Goal: Task Accomplishment & Management: Use online tool/utility

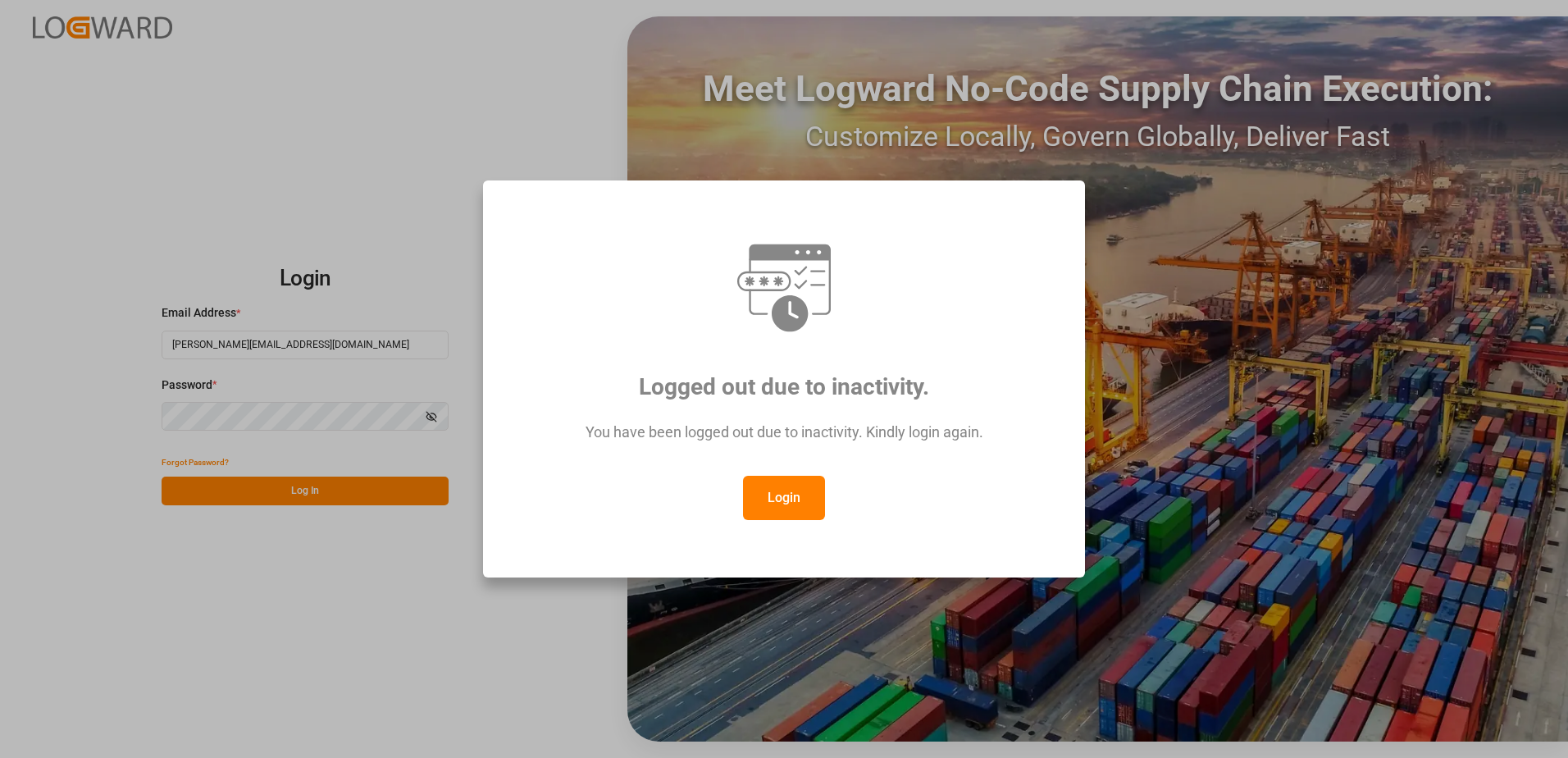
click at [775, 497] on button "Login" at bounding box center [784, 497] width 82 height 44
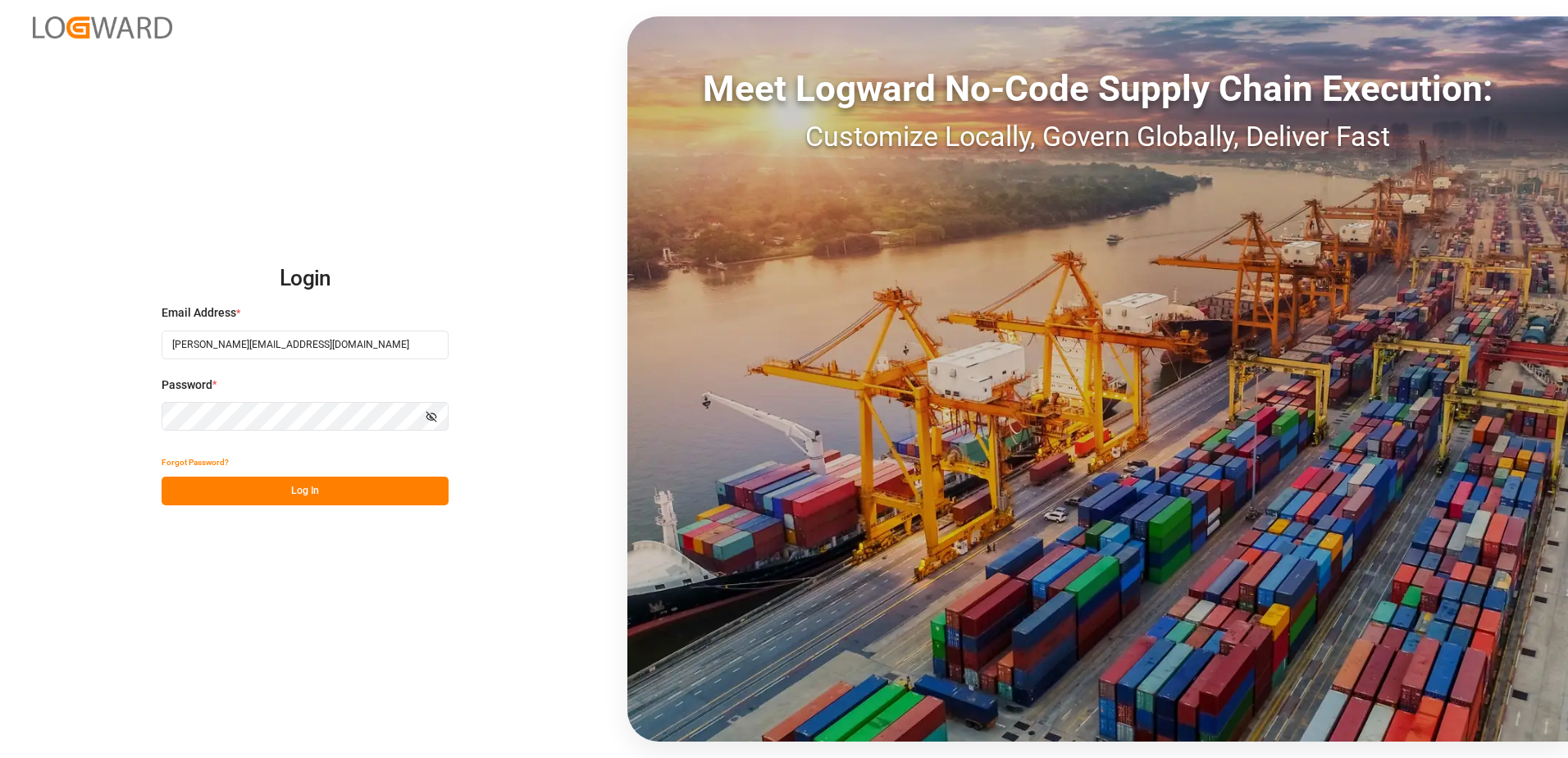
click at [296, 489] on button "Log In" at bounding box center [305, 491] width 287 height 29
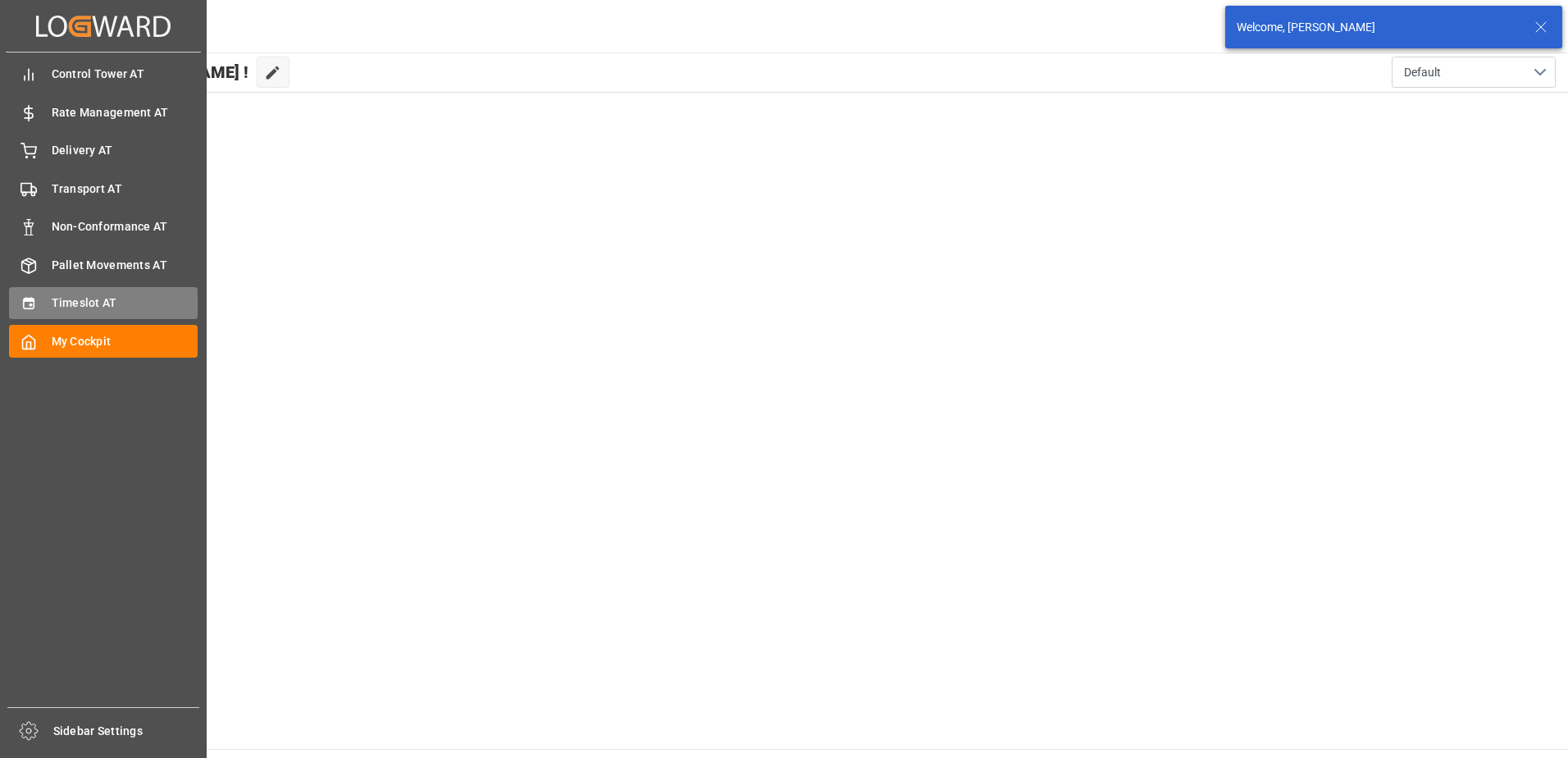
click at [23, 297] on icon at bounding box center [29, 304] width 17 height 17
type input "Inbound AT"
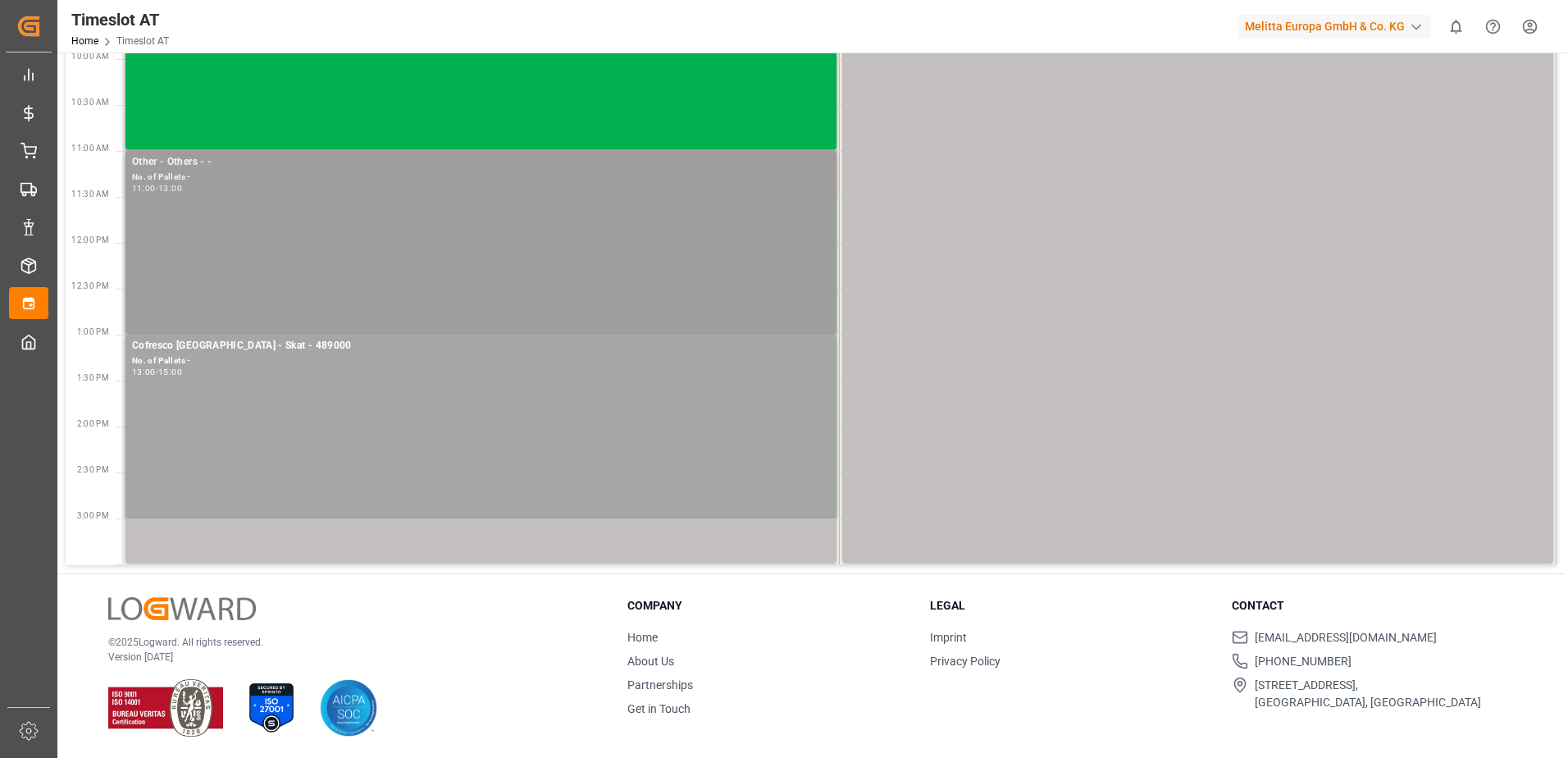
scroll to position [393, 0]
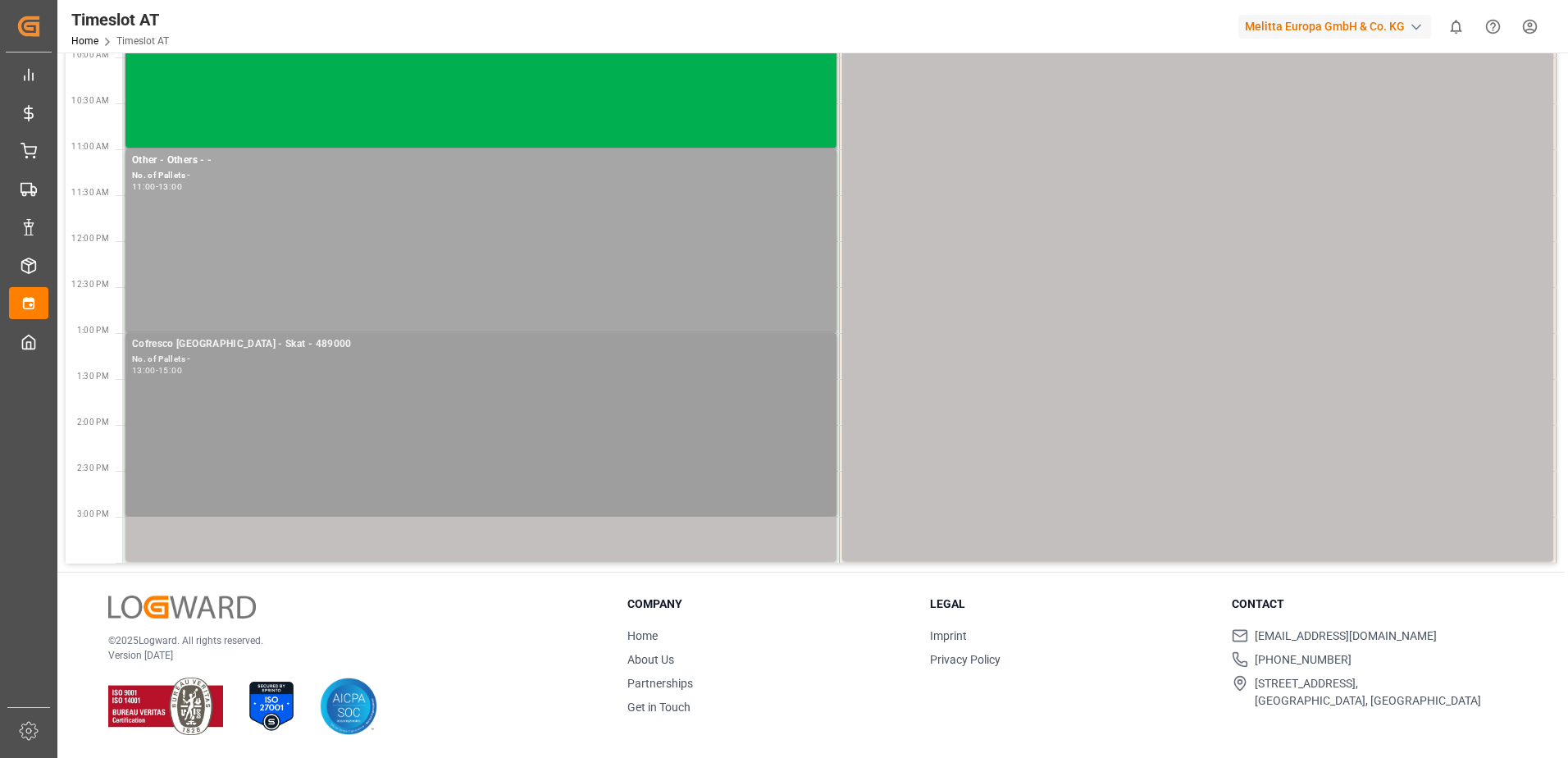
click at [199, 394] on div "Cofresco [GEOGRAPHIC_DATA] - Skat - 489000 No. of Pallets - 13:00 - 15:00" at bounding box center [481, 423] width 698 height 175
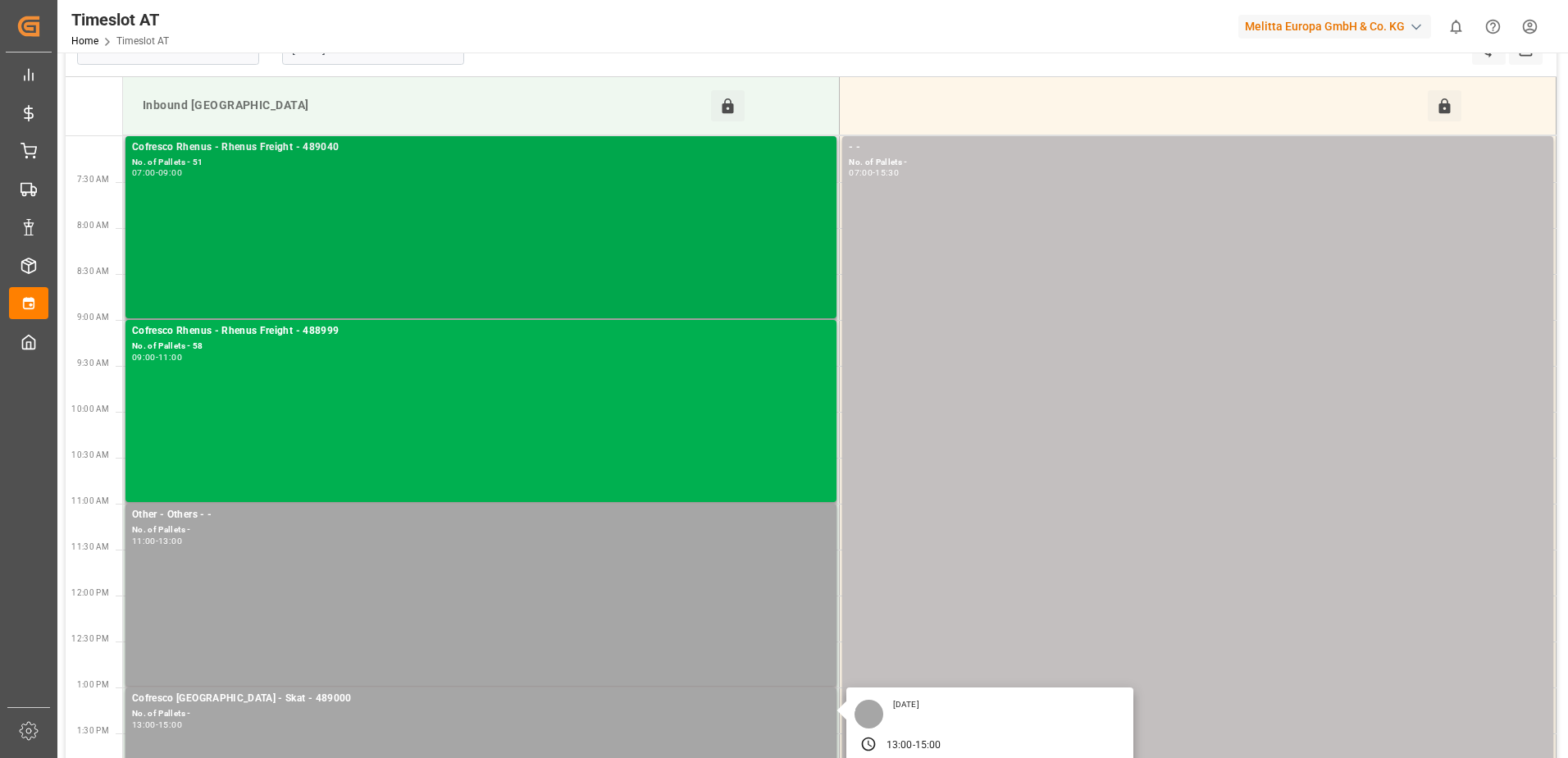
scroll to position [0, 0]
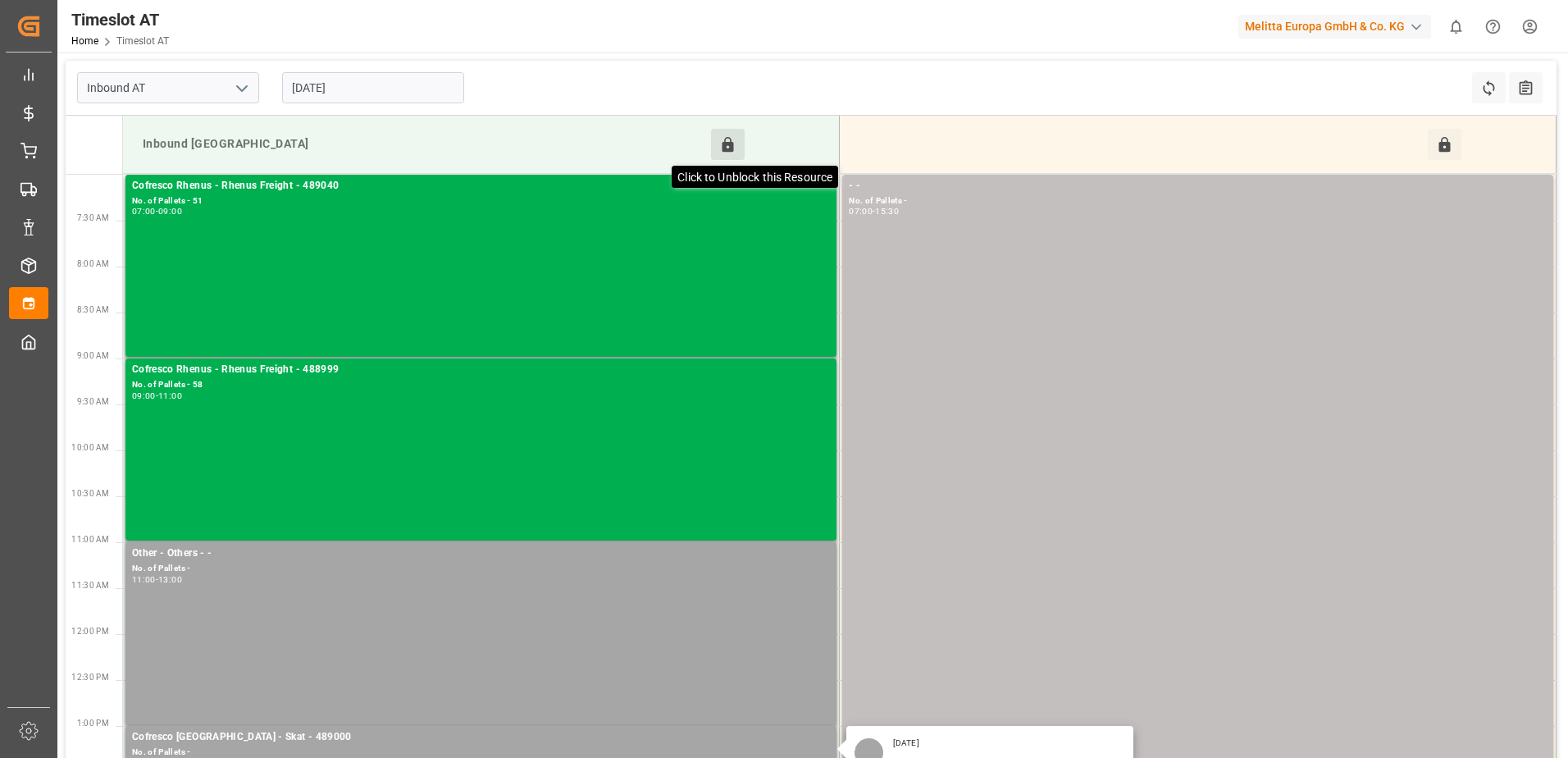
click at [724, 143] on icon at bounding box center [729, 144] width 12 height 15
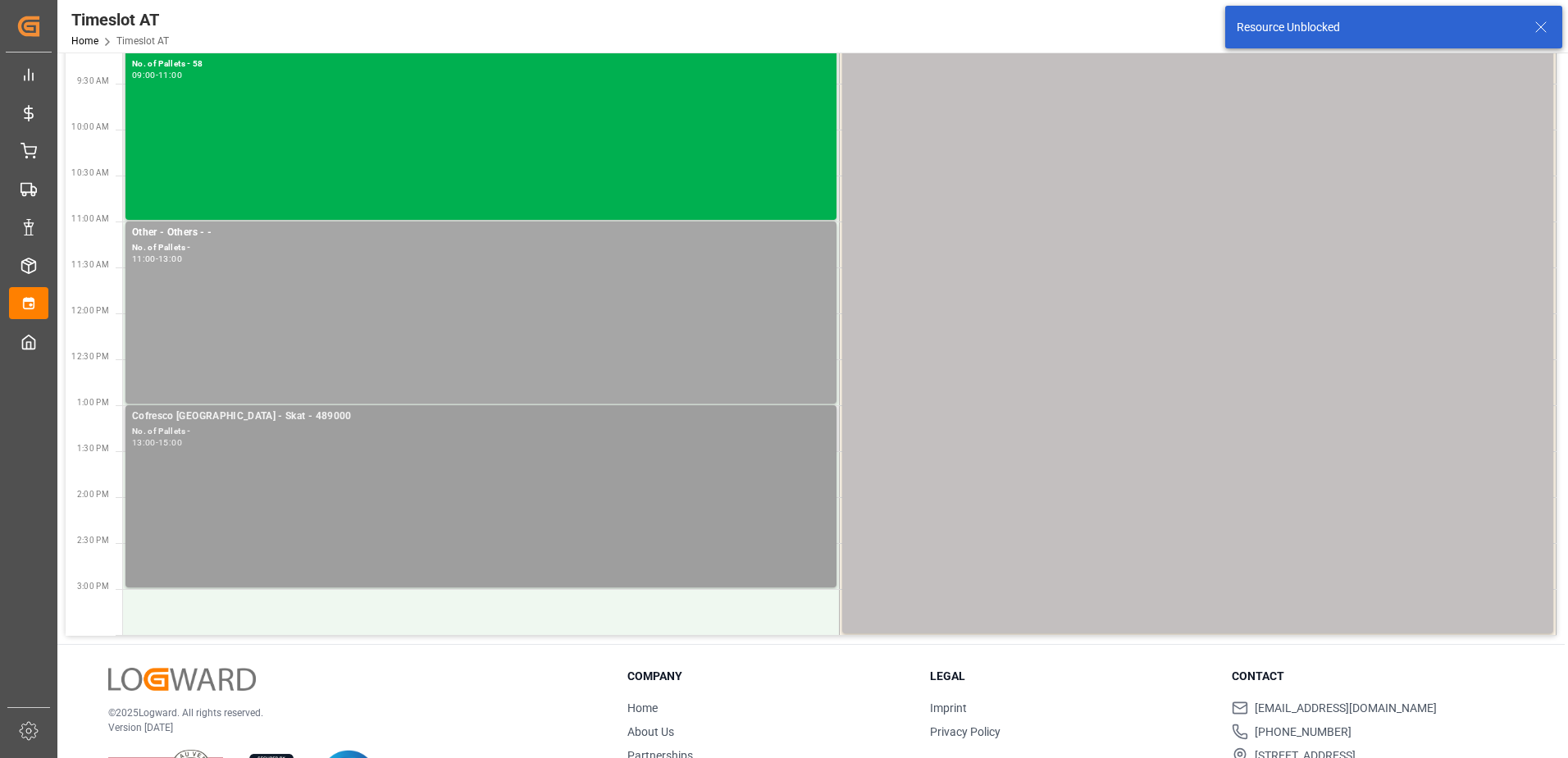
scroll to position [328, 0]
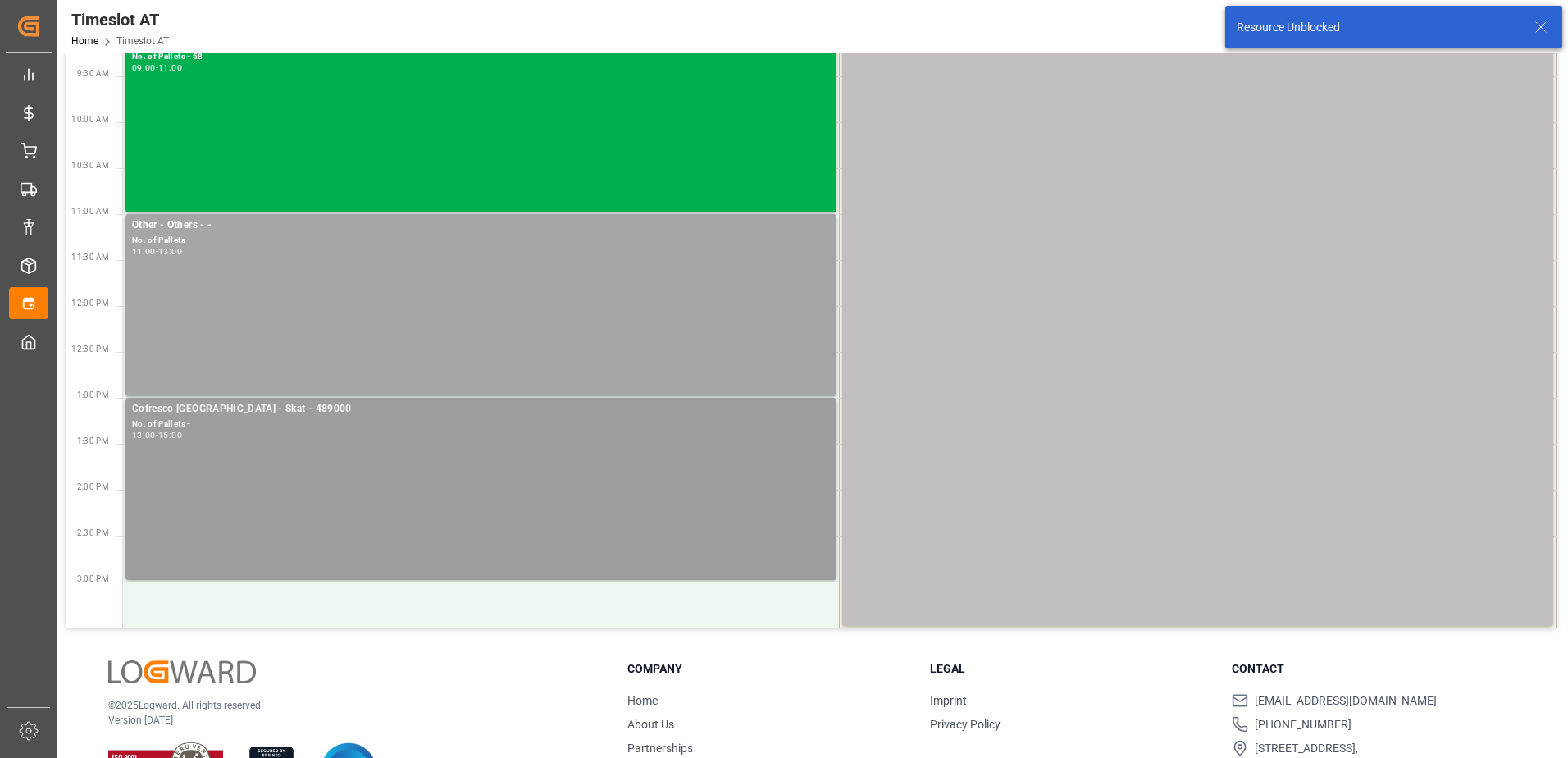
click at [449, 452] on div "Cofresco [GEOGRAPHIC_DATA] - Skat - 489000 No. of Pallets - 13:00 - 15:00" at bounding box center [481, 488] width 698 height 175
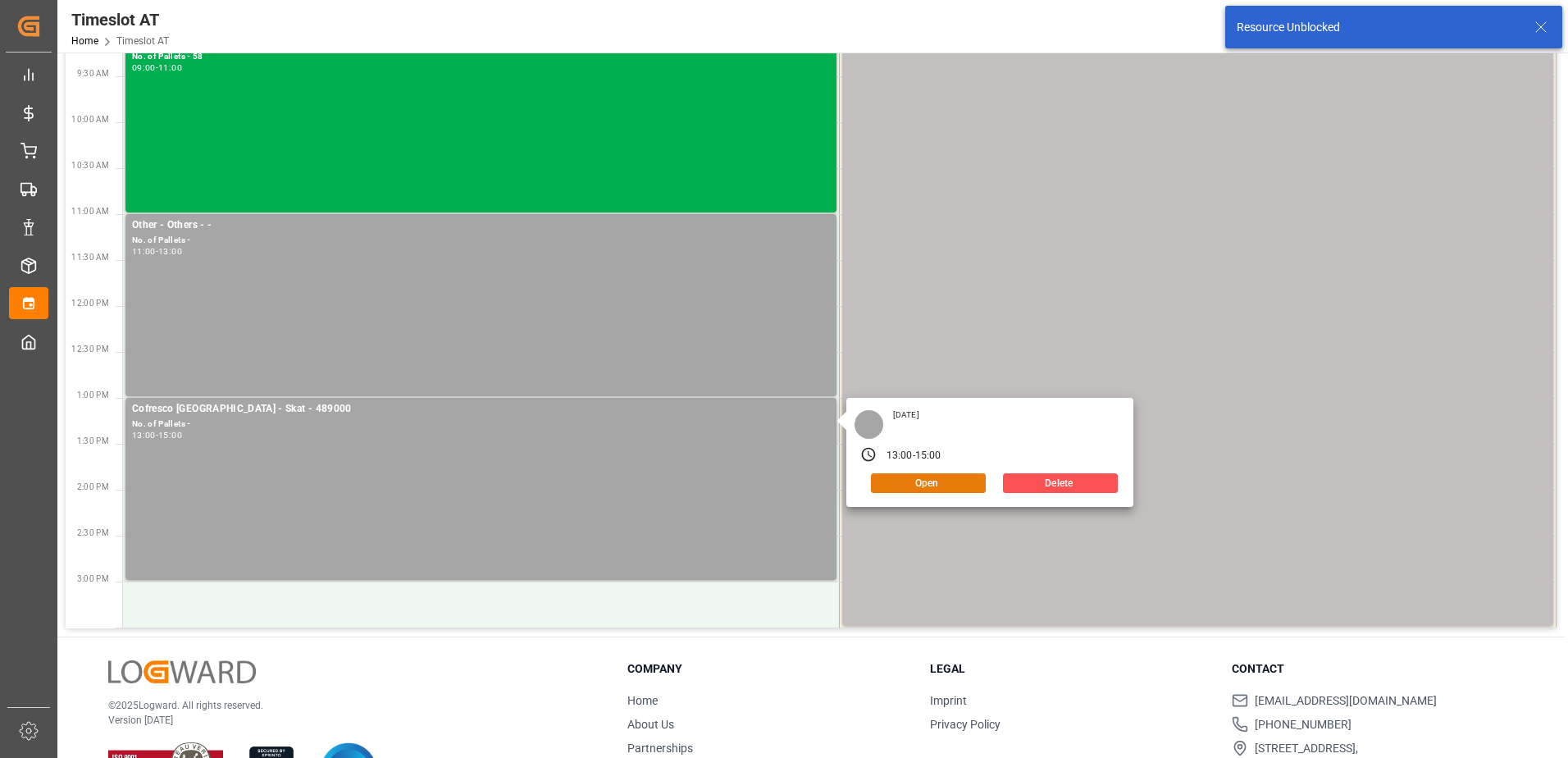
click at [916, 486] on button "Open" at bounding box center [928, 483] width 115 height 20
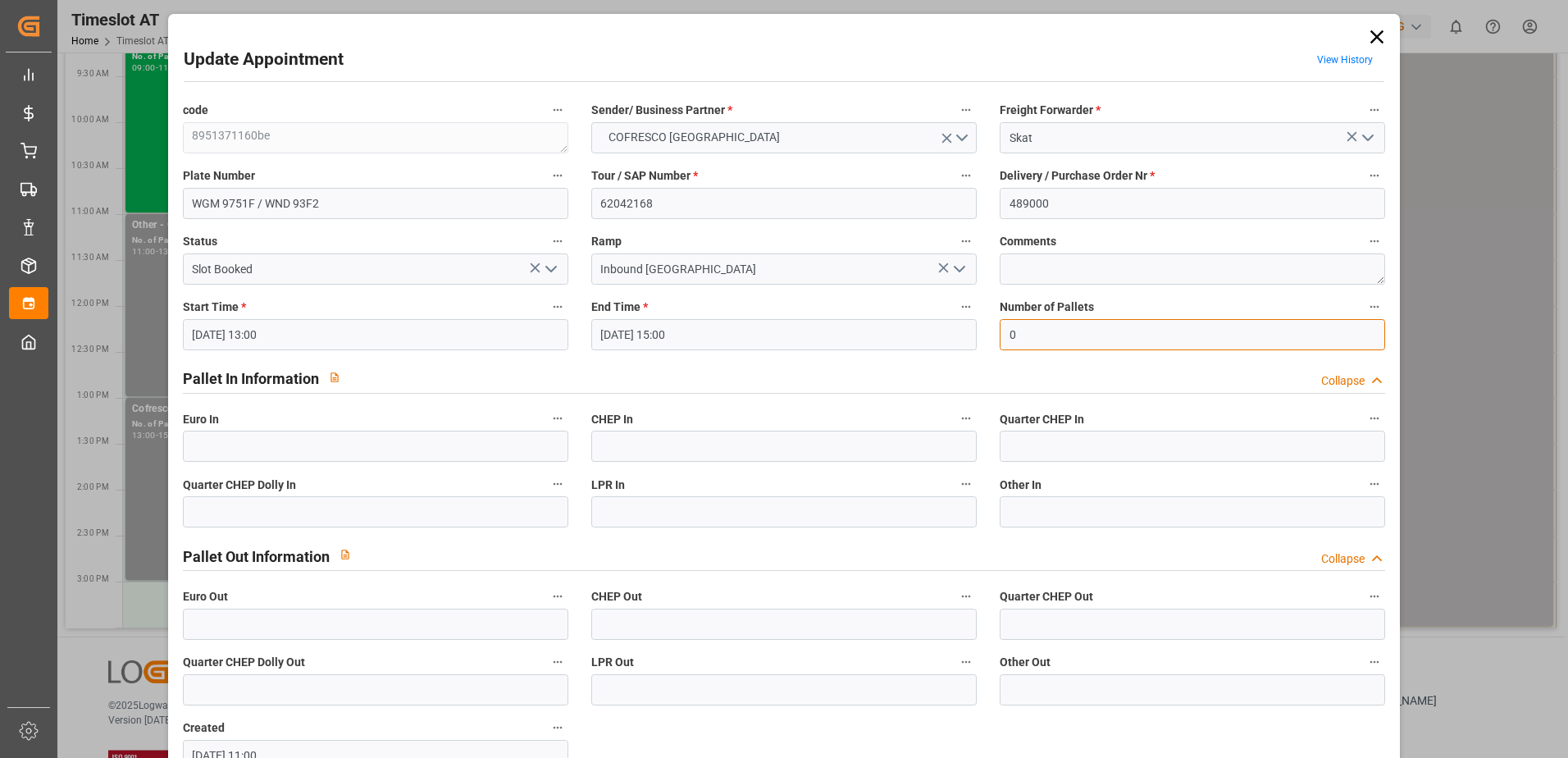
click at [1019, 328] on input "0" at bounding box center [1192, 335] width 385 height 32
type input "48"
click at [197, 443] on input "text" at bounding box center [375, 447] width 385 height 32
type input "48"
click at [550, 269] on icon "open menu" at bounding box center [551, 269] width 20 height 20
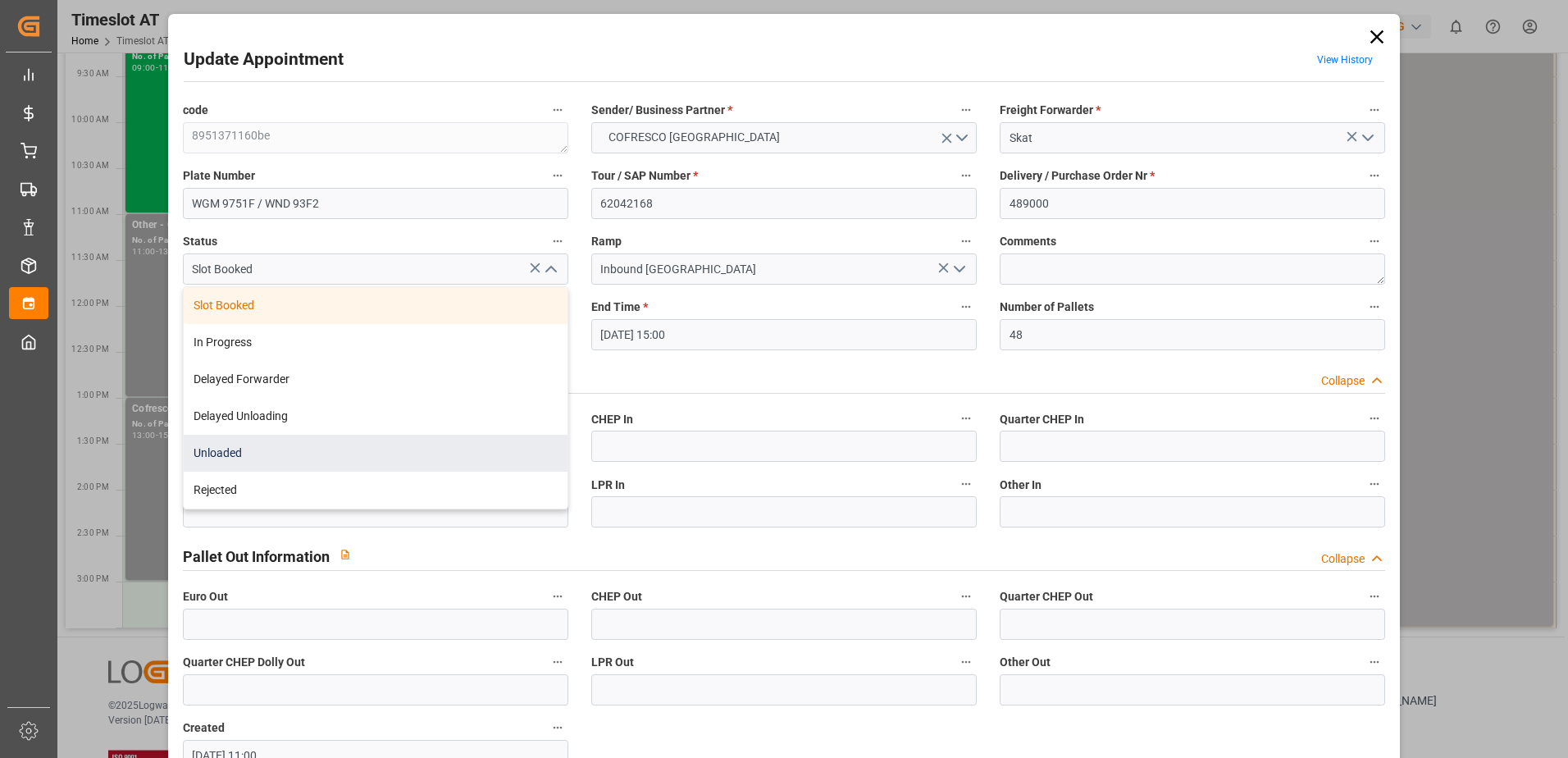
click at [381, 455] on div "Unloaded" at bounding box center [375, 453] width 383 height 37
type input "Unloaded"
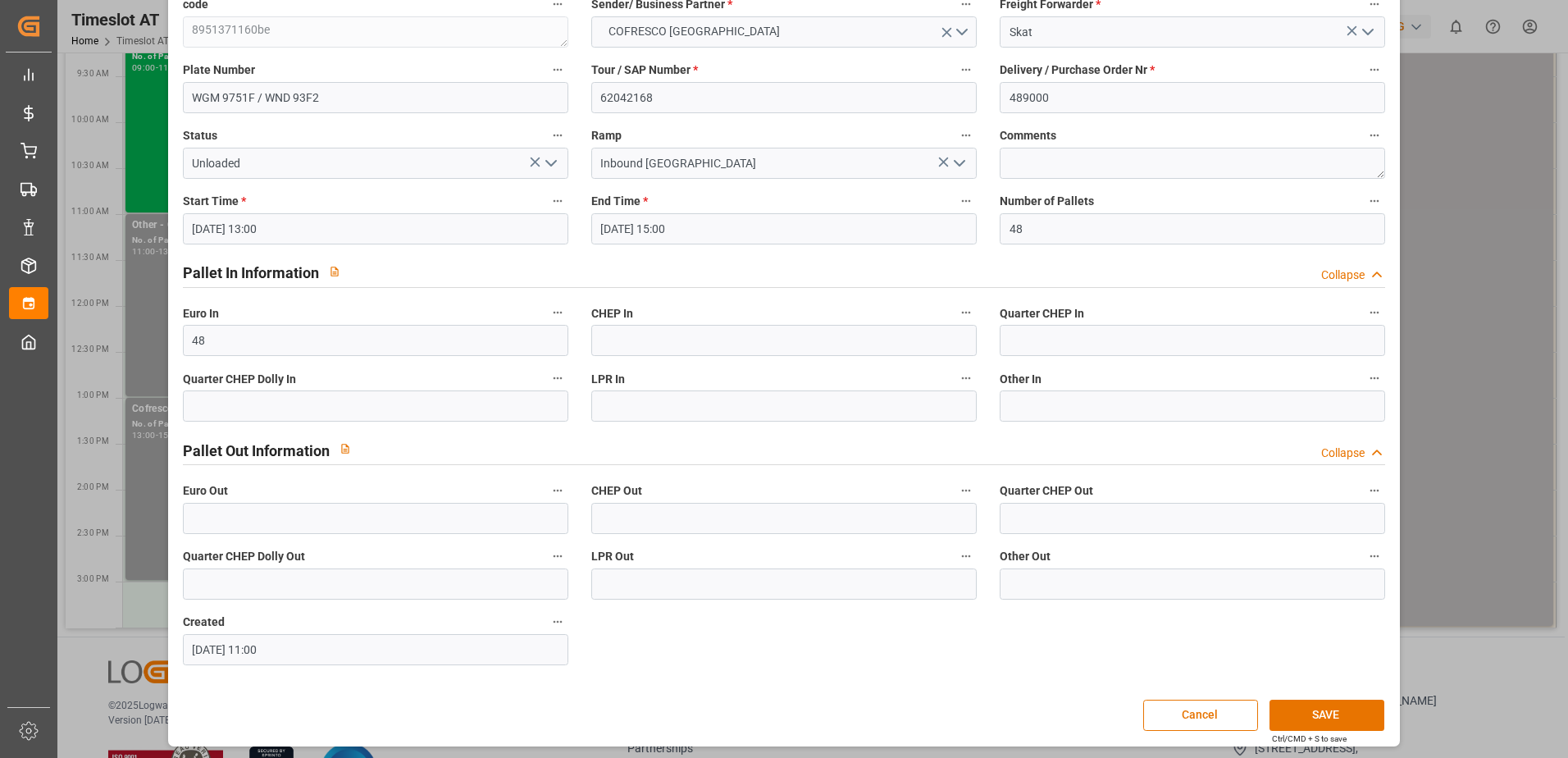
scroll to position [108, 0]
click at [1312, 709] on button "SAVE" at bounding box center [1327, 713] width 115 height 32
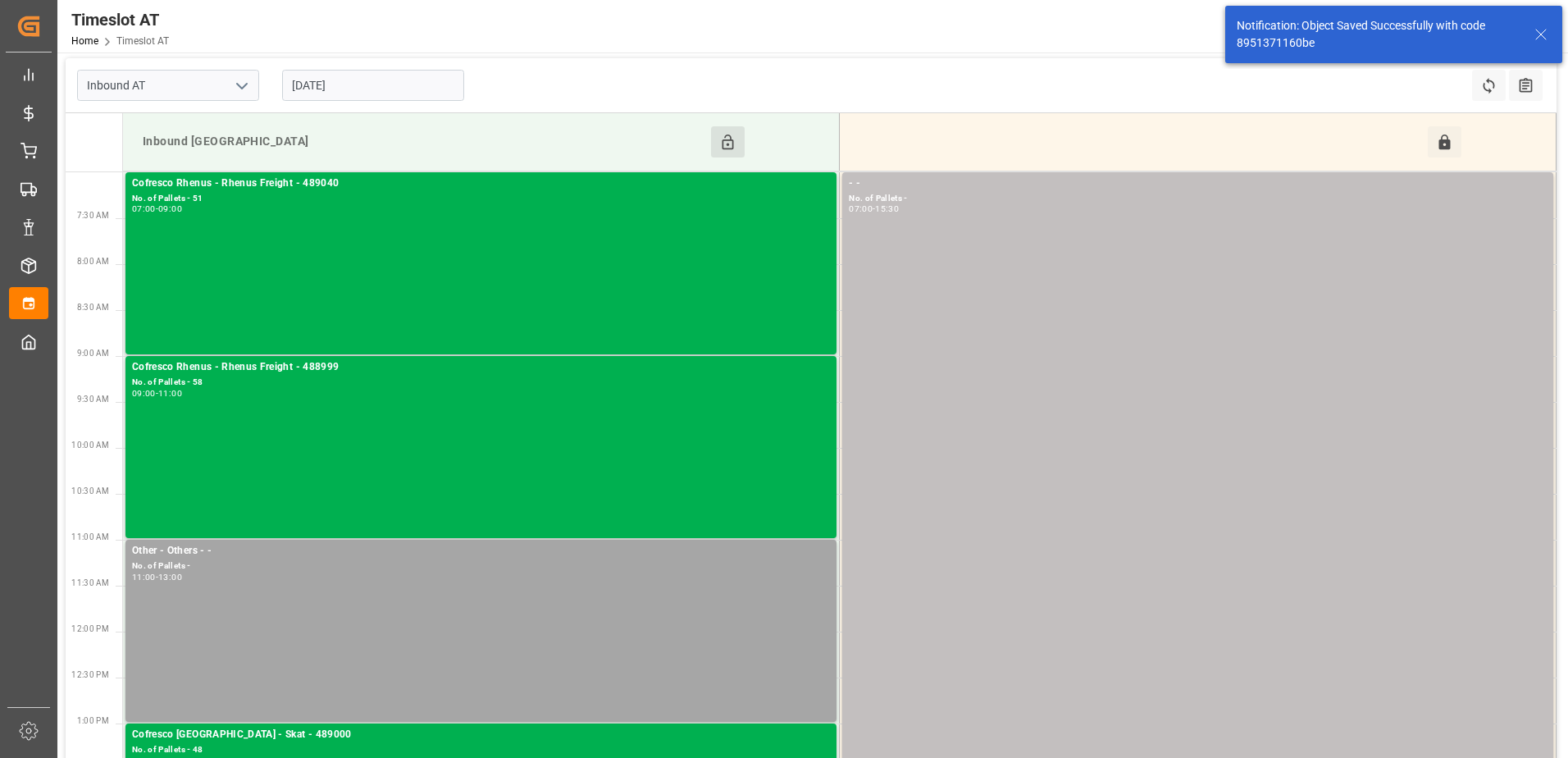
scroll to position [0, 0]
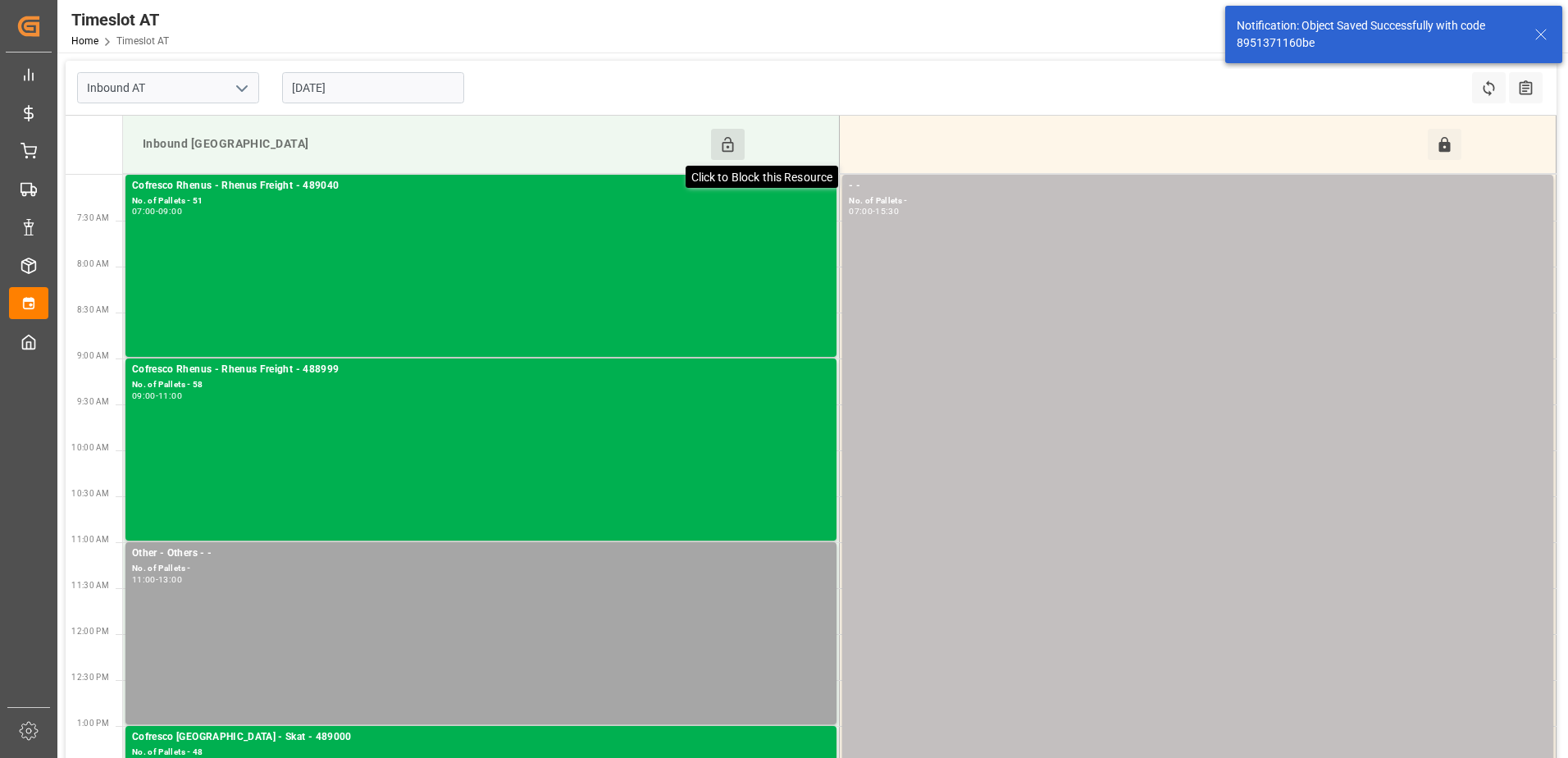
click at [730, 143] on icon at bounding box center [729, 144] width 12 height 15
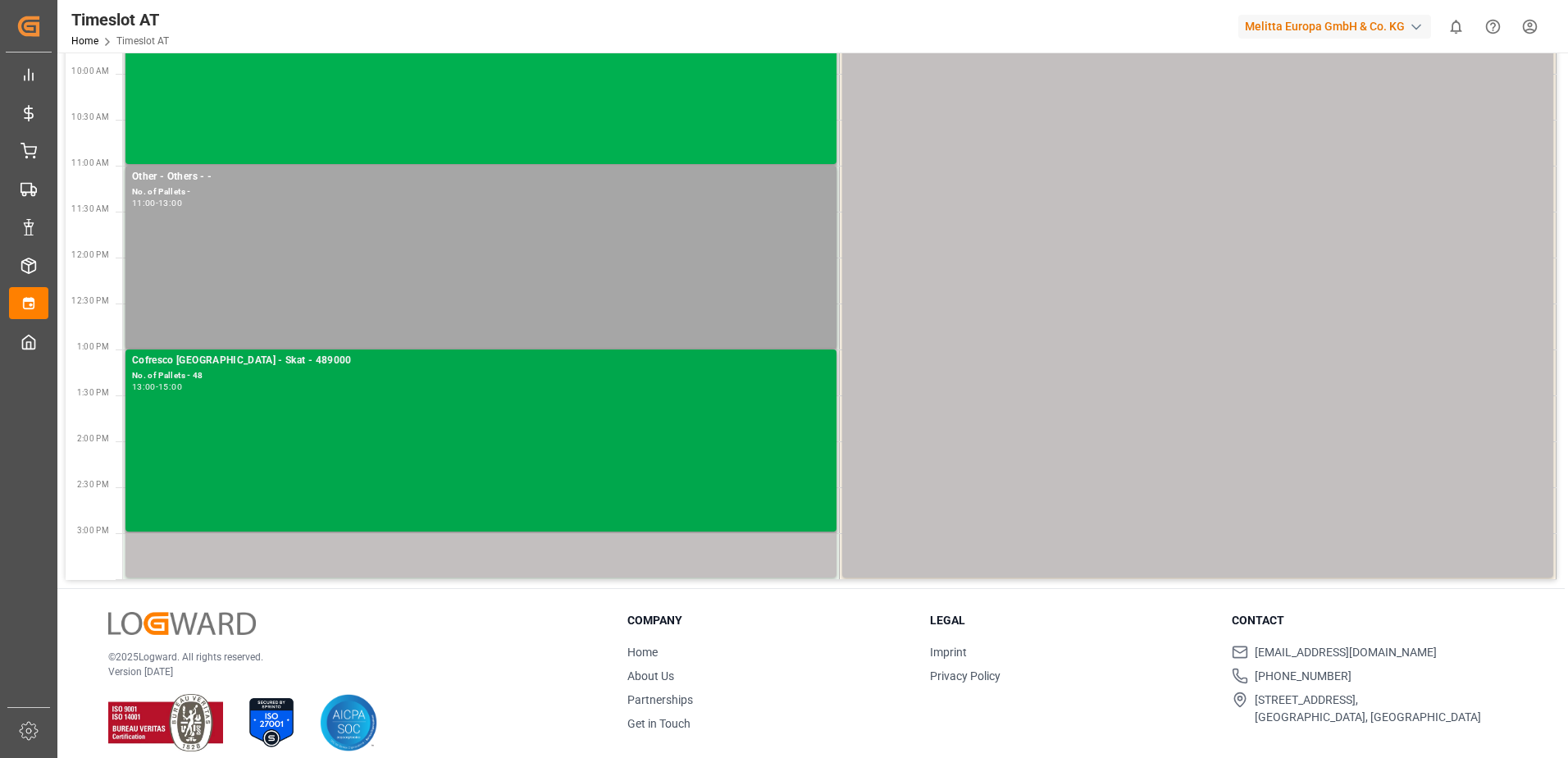
scroll to position [393, 0]
